Goal: Task Accomplishment & Management: Use online tool/utility

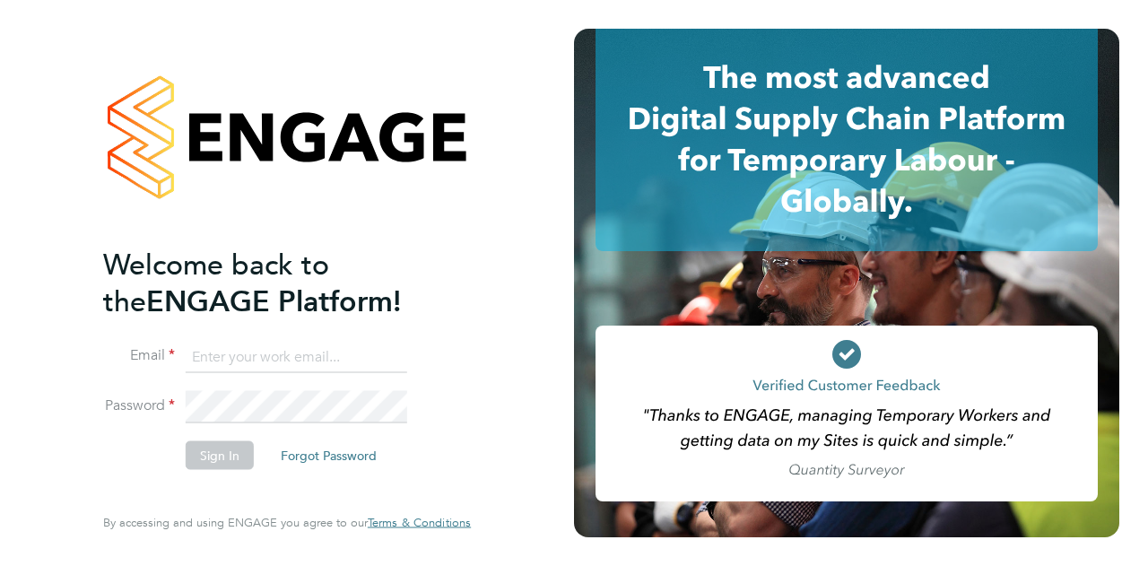
type input "[EMAIL_ADDRESS][DOMAIN_NAME]"
click at [233, 455] on button "Sign In" at bounding box center [220, 454] width 68 height 29
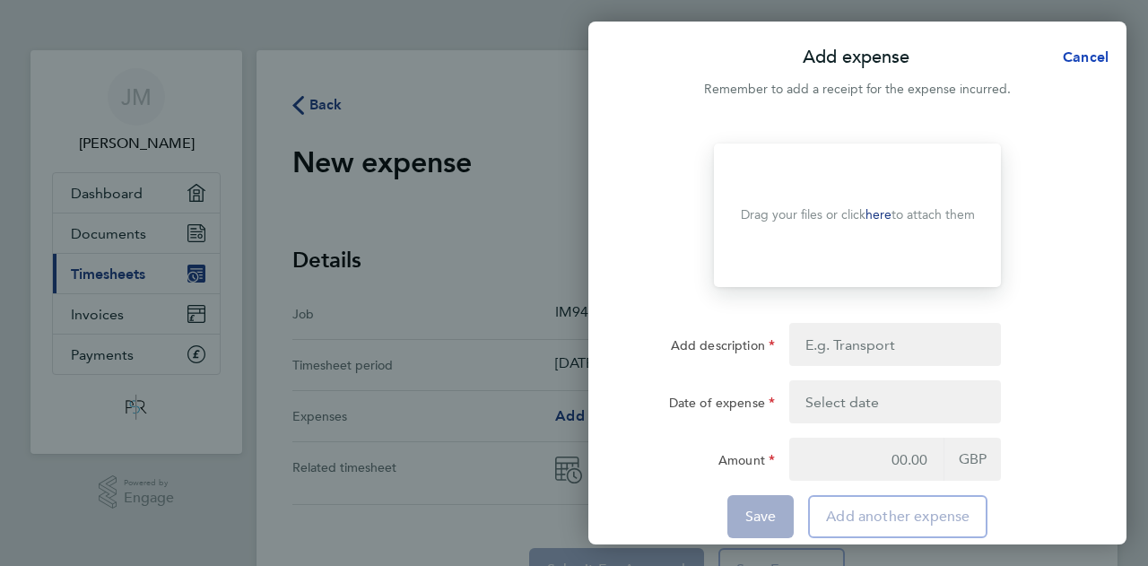
click at [1080, 58] on span "Cancel" at bounding box center [1083, 56] width 51 height 17
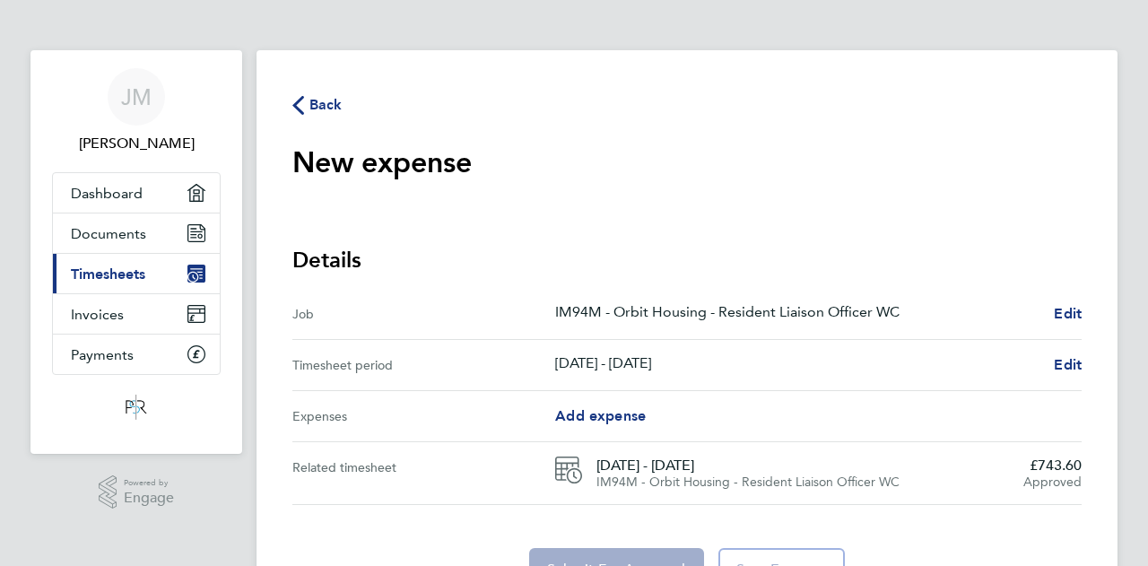
click at [323, 109] on span "Back" at bounding box center [326, 105] width 33 height 22
